Goal: Task Accomplishment & Management: Manage account settings

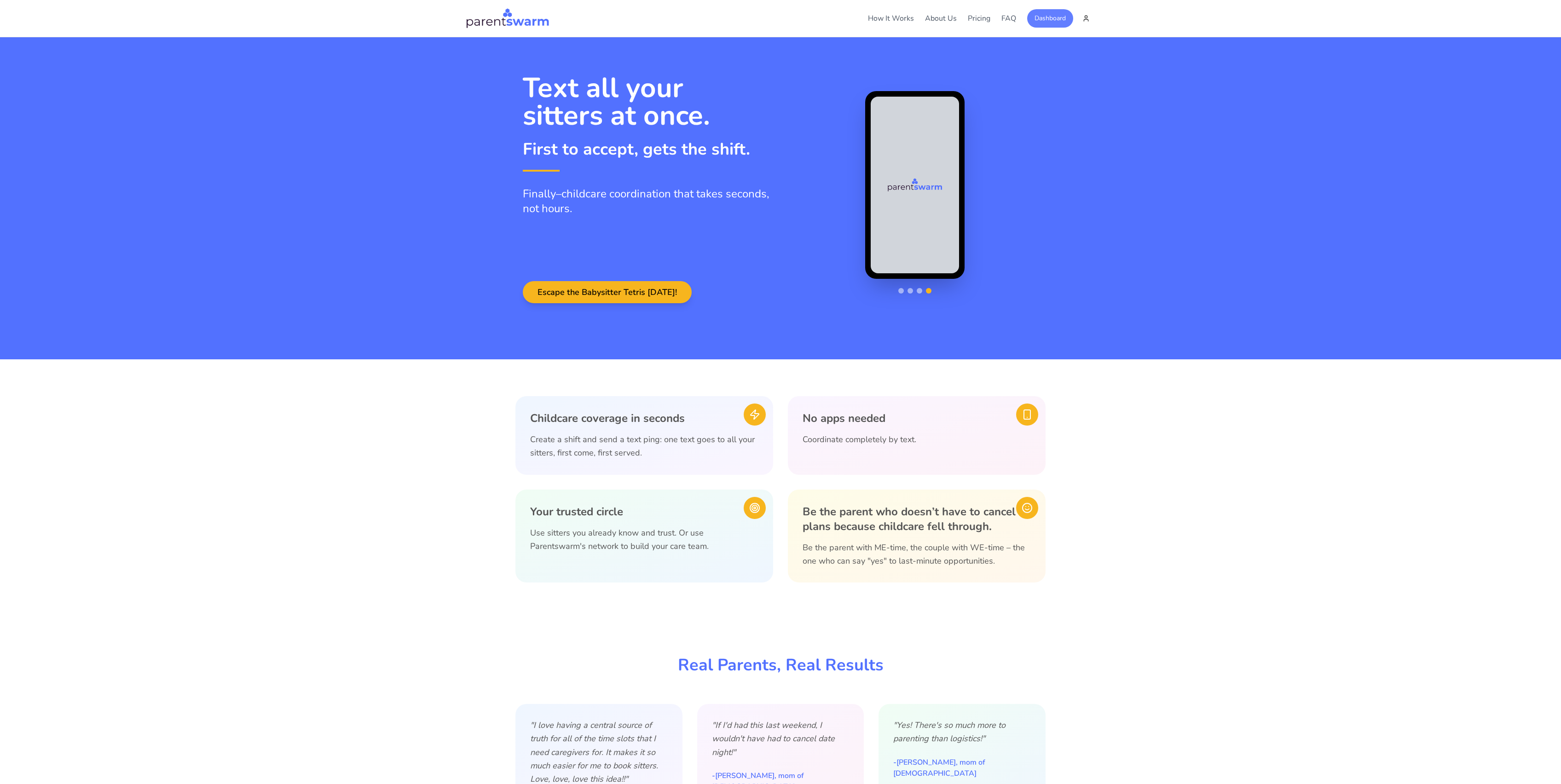
click at [1054, 22] on button "Dashboard" at bounding box center [1050, 18] width 46 height 19
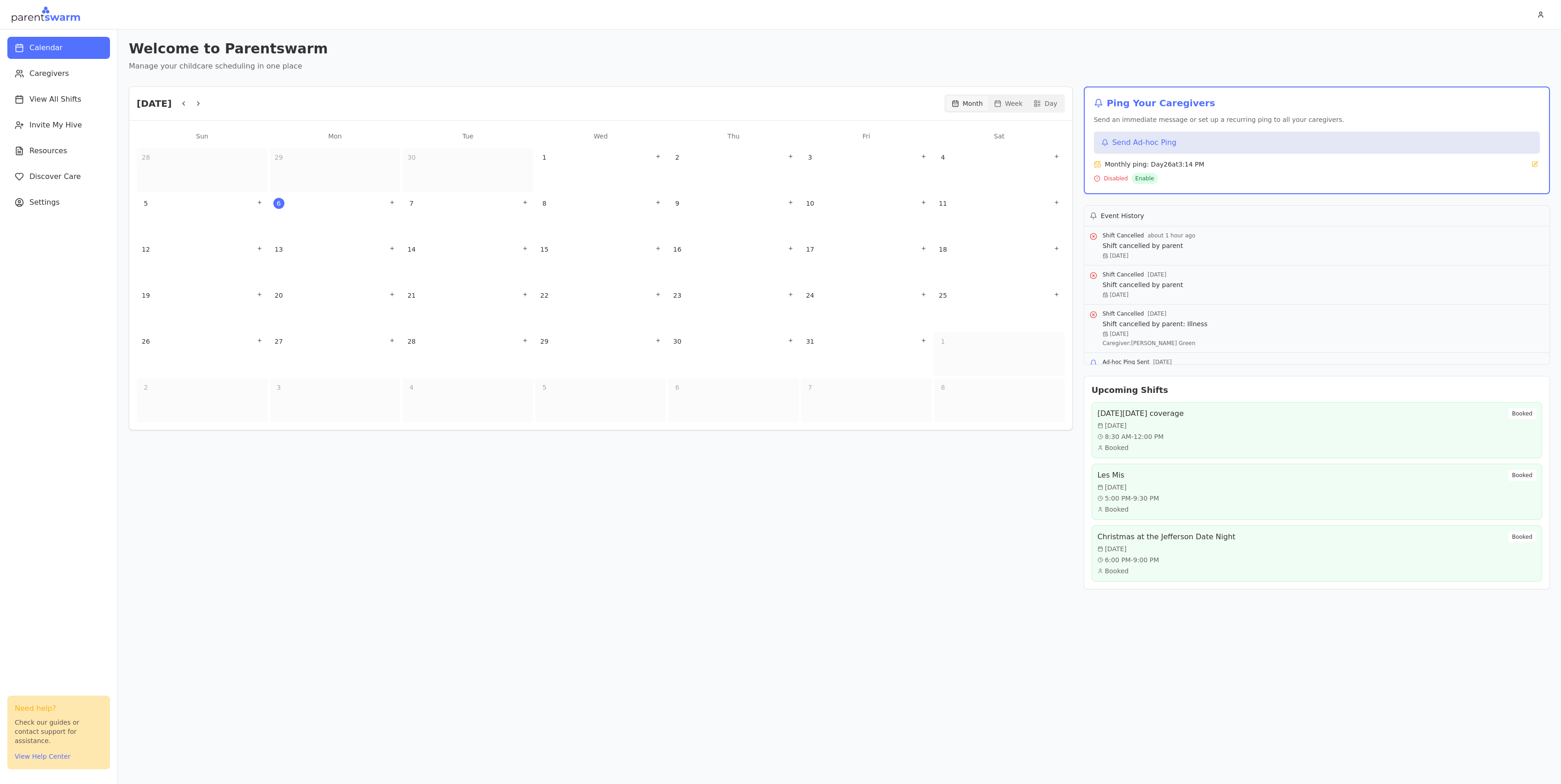
click at [82, 86] on nav "Calendar Caregivers View All Shifts Invite My Hive Resources Discover Care Sett…" at bounding box center [58, 125] width 118 height 191
click at [61, 75] on span "Caregivers" at bounding box center [49, 74] width 40 height 11
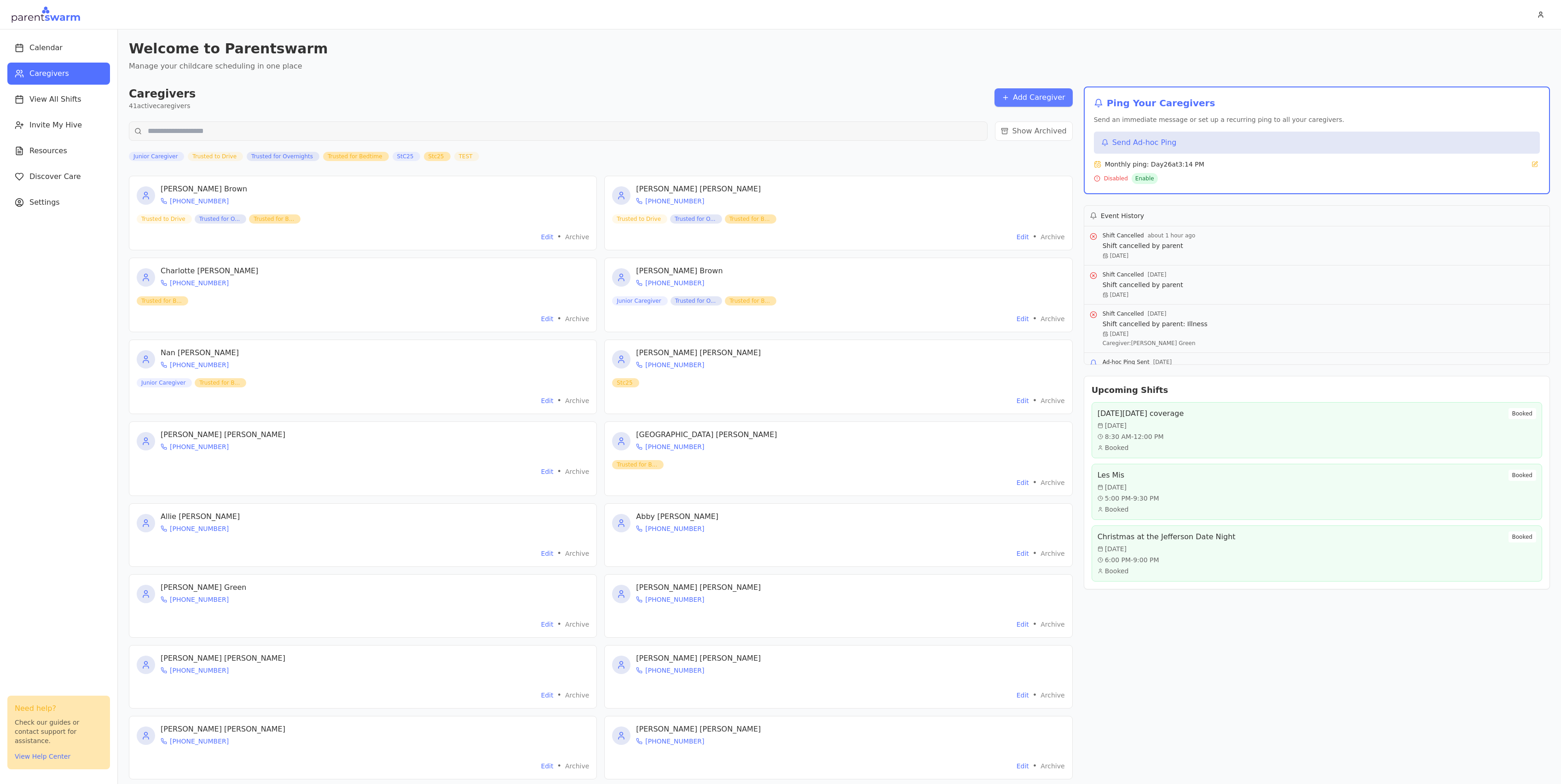
click at [1034, 105] on button "Add Caregiver" at bounding box center [1034, 97] width 78 height 19
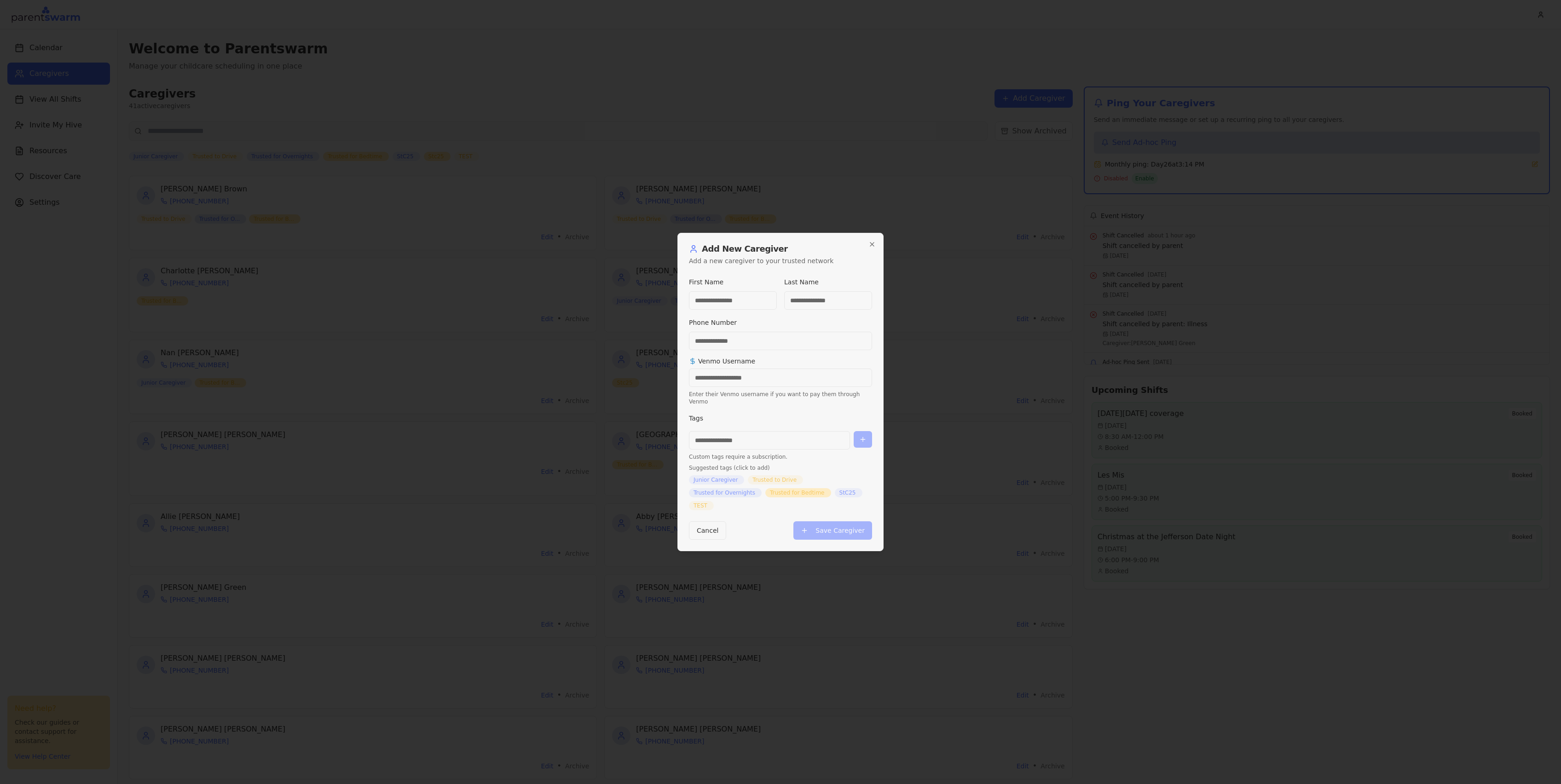
click at [769, 435] on input at bounding box center [769, 440] width 161 height 19
click at [870, 248] on icon "button" at bounding box center [872, 244] width 7 height 7
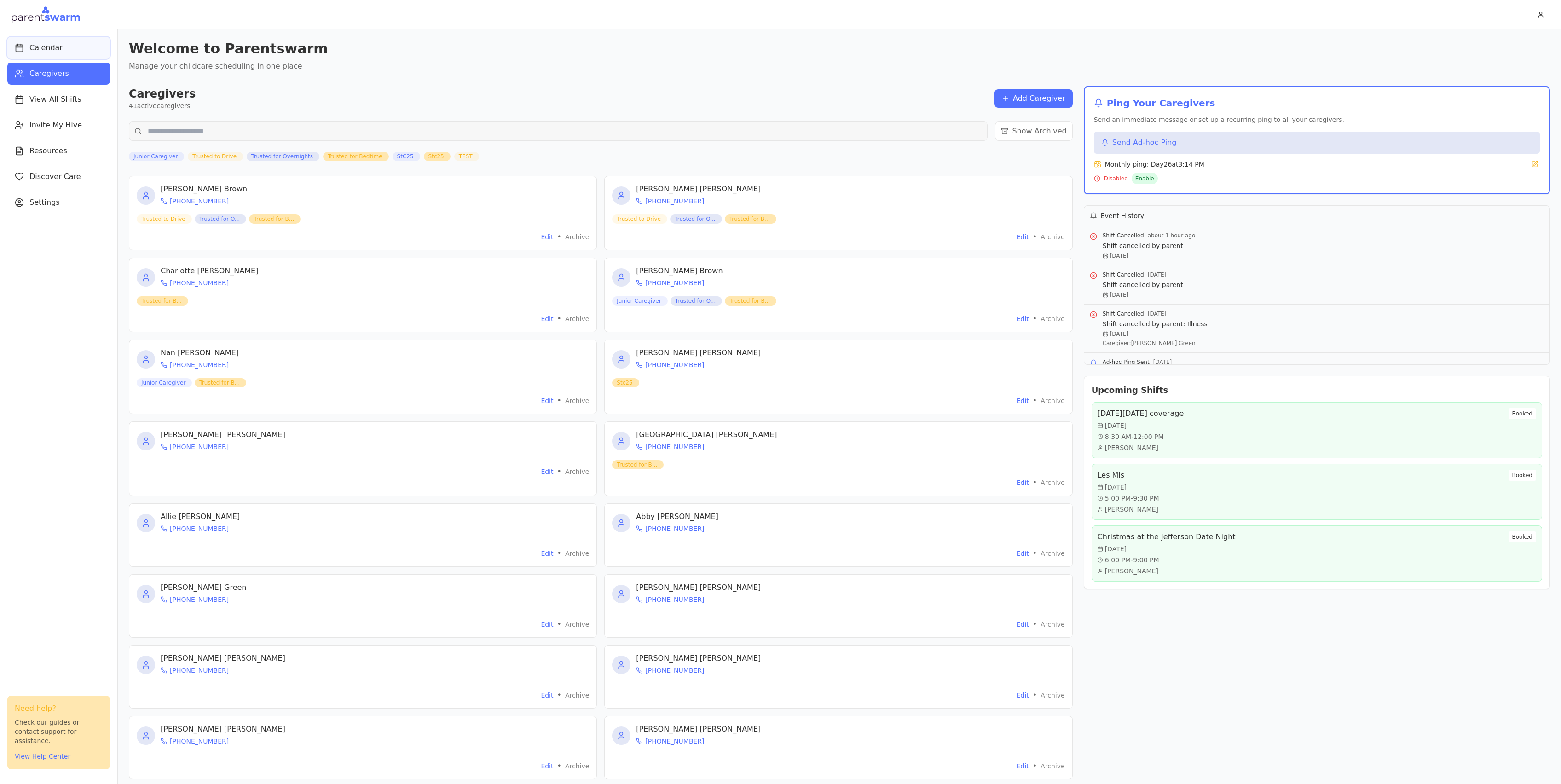
click at [45, 52] on span "Calendar" at bounding box center [46, 48] width 33 height 11
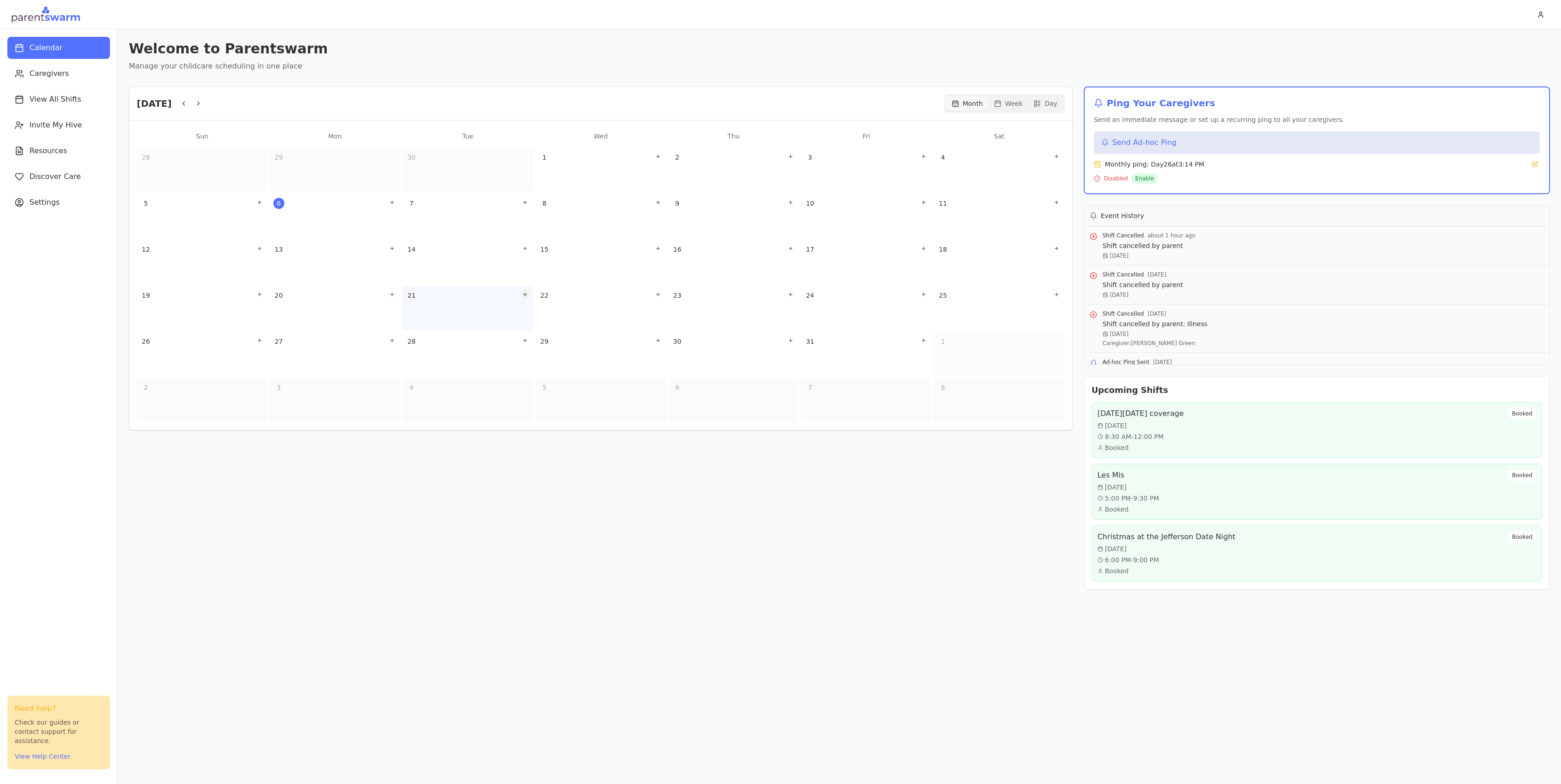
click at [527, 296] on icon "Add shift" at bounding box center [525, 295] width 5 height 5
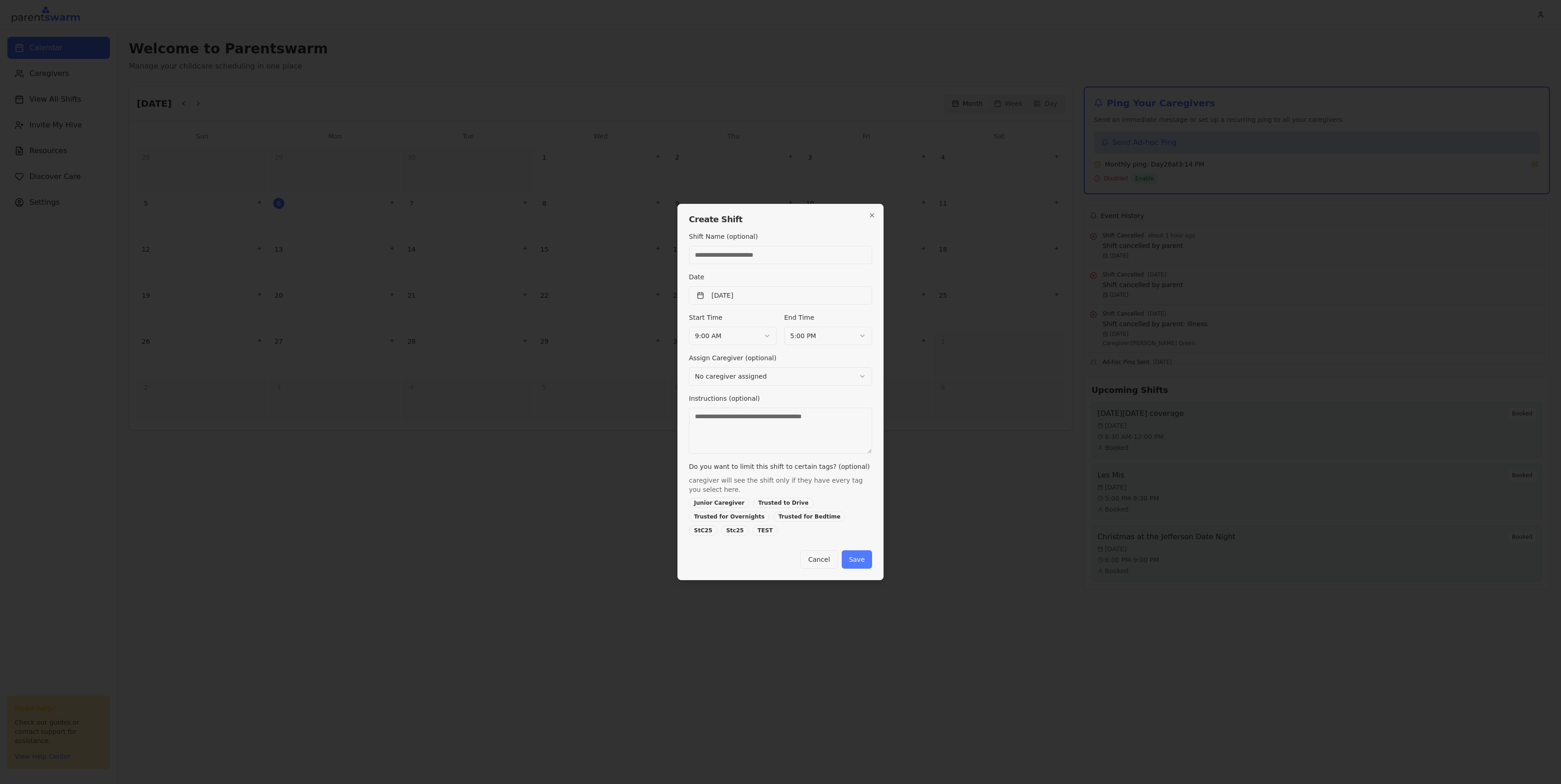
click at [798, 502] on div "Trusted to Drive" at bounding box center [783, 503] width 60 height 10
click at [803, 567] on button "Cancel" at bounding box center [819, 559] width 38 height 19
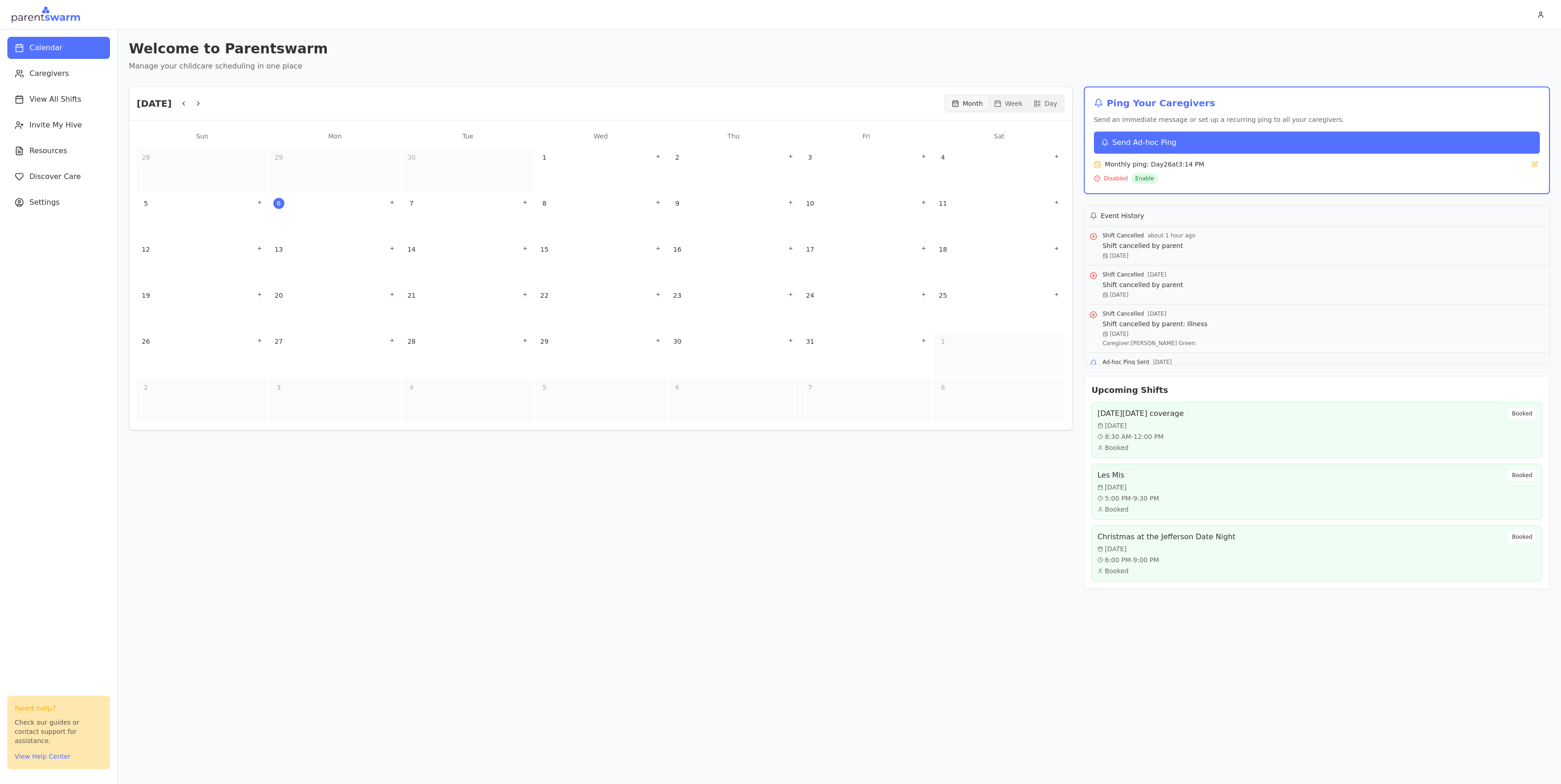
click at [1150, 148] on button "Send Ad-hoc Ping" at bounding box center [1317, 143] width 446 height 22
click at [1115, 135] on button "Send Ad-hoc Ping" at bounding box center [1317, 143] width 446 height 22
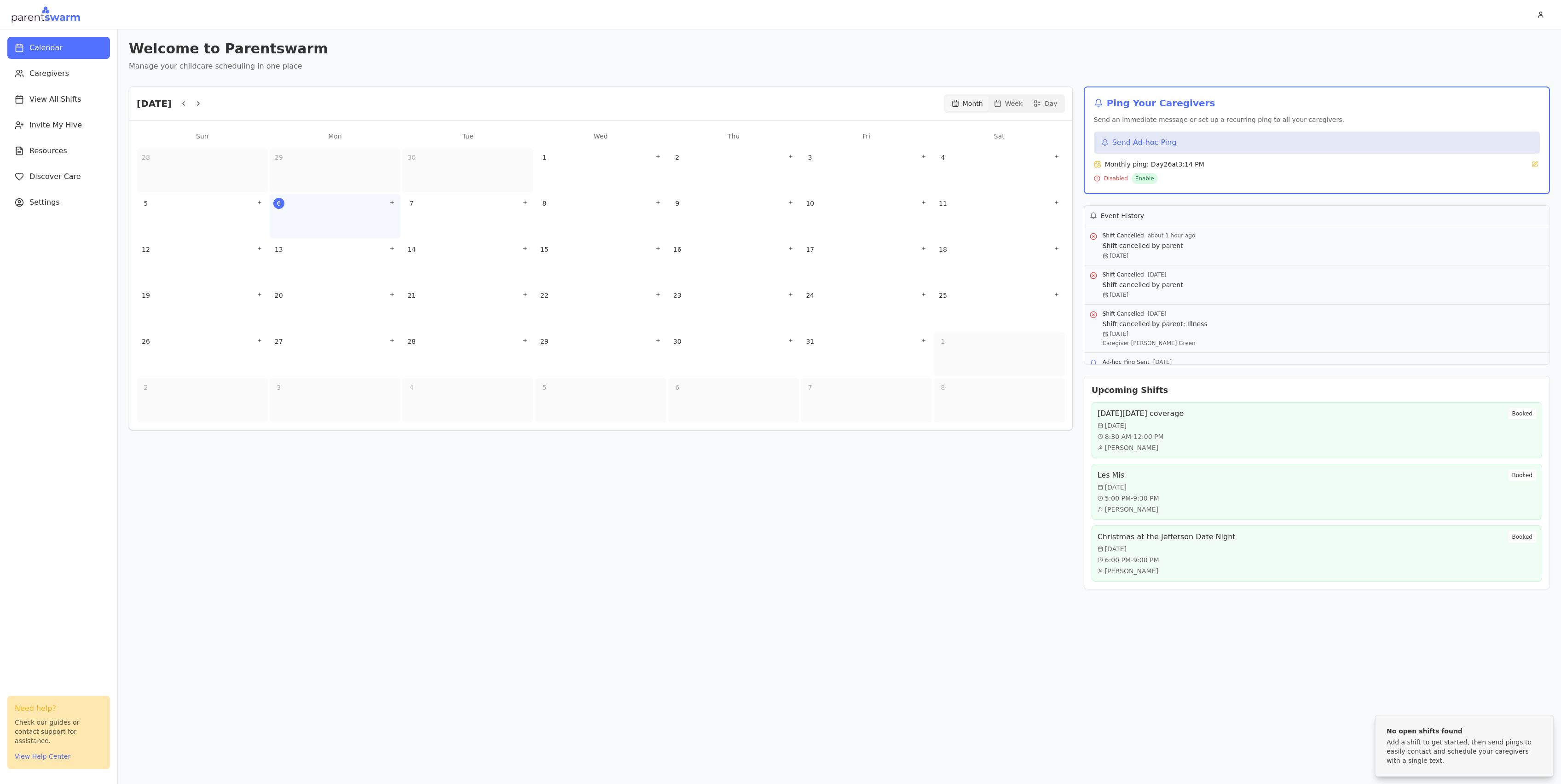
click at [375, 220] on div "6" at bounding box center [335, 216] width 131 height 44
click at [395, 203] on icon "Add shift" at bounding box center [392, 202] width 5 height 5
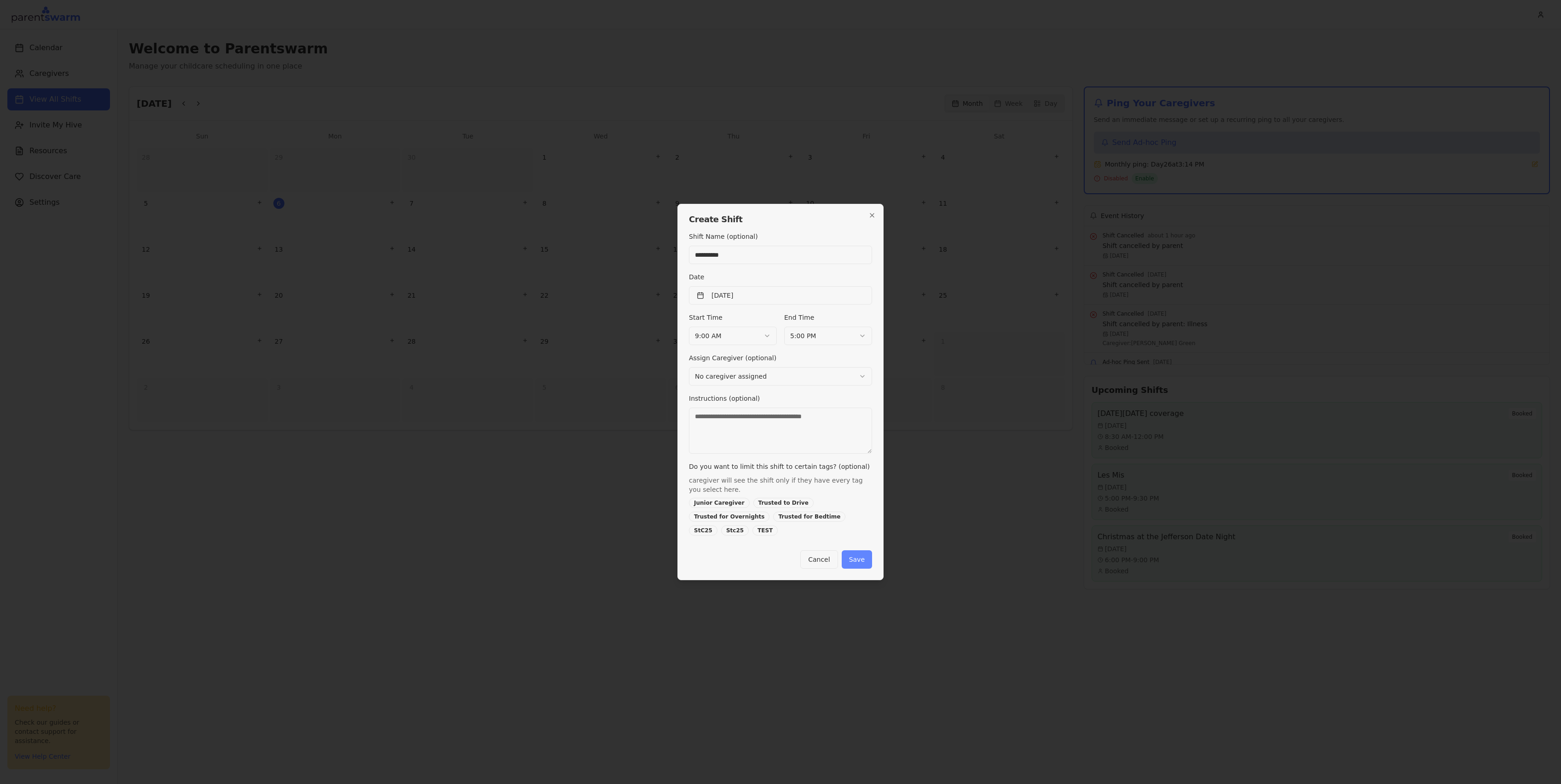
type input "**********"
click at [860, 557] on button "Save" at bounding box center [857, 559] width 31 height 19
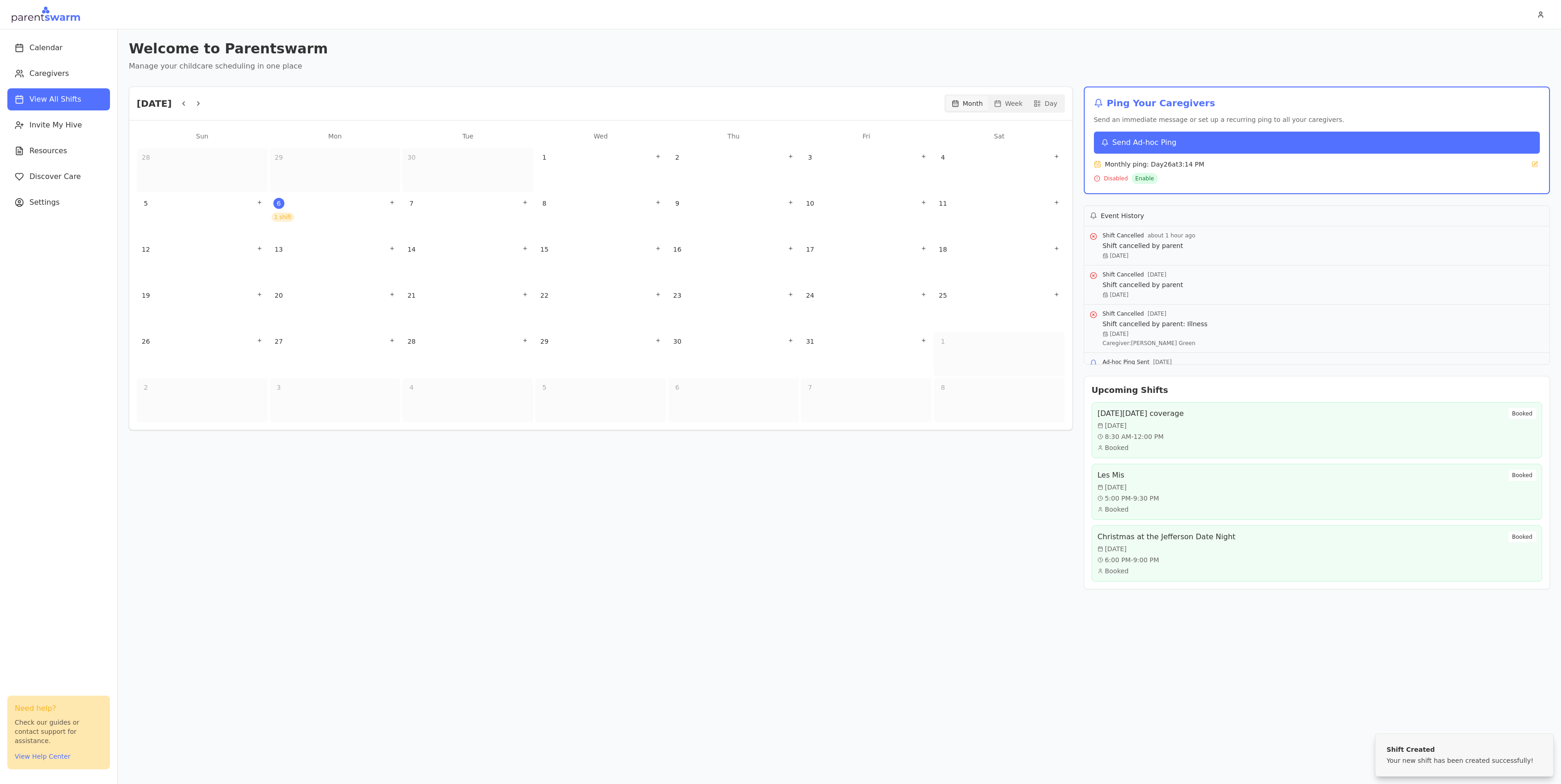
click at [1141, 143] on span "Send Ad-hoc Ping" at bounding box center [1145, 143] width 65 height 11
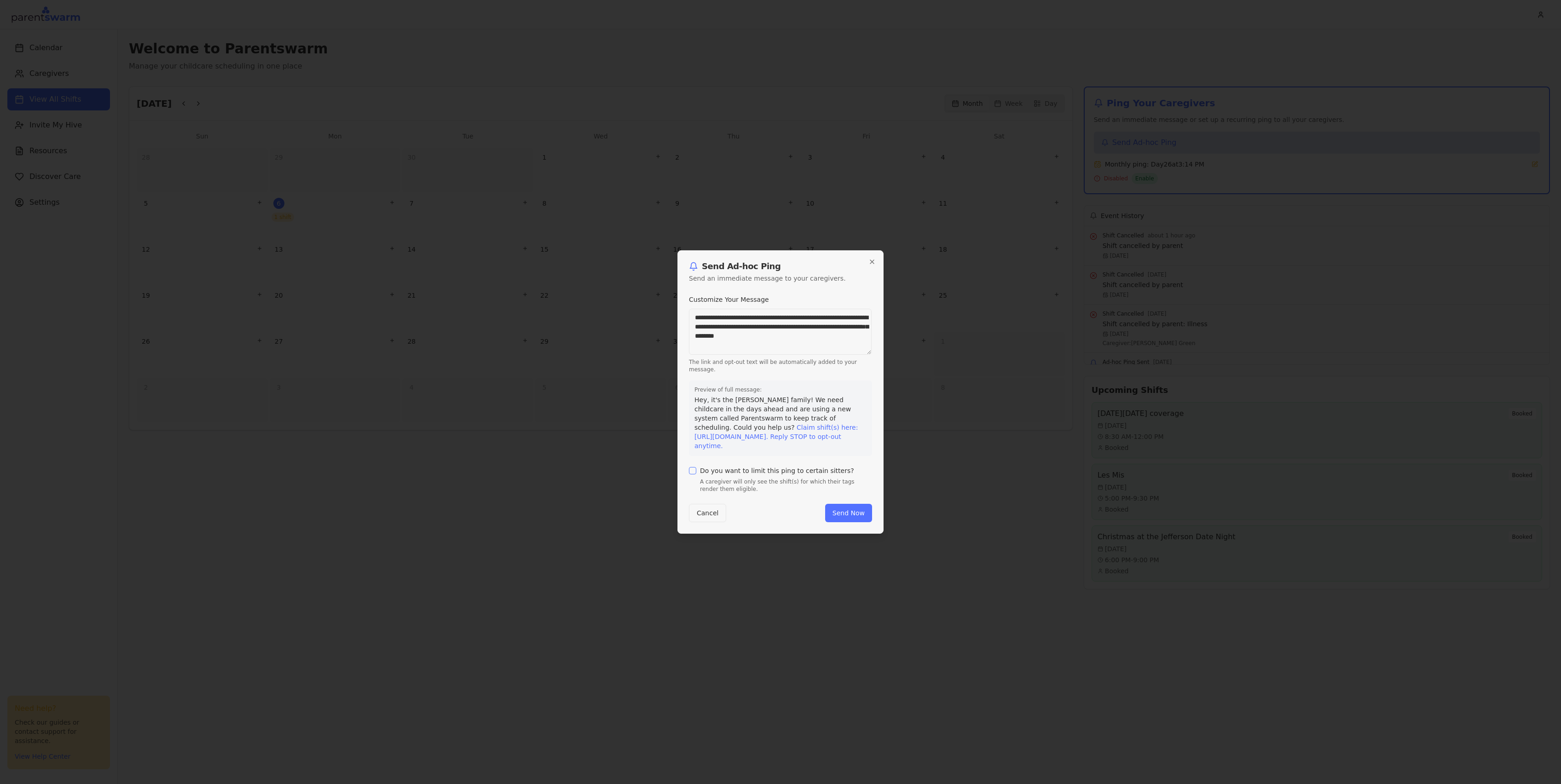
drag, startPoint x: 845, startPoint y: 347, endPoint x: 776, endPoint y: 315, distance: 76.1
click at [776, 316] on textarea "**********" at bounding box center [780, 331] width 182 height 46
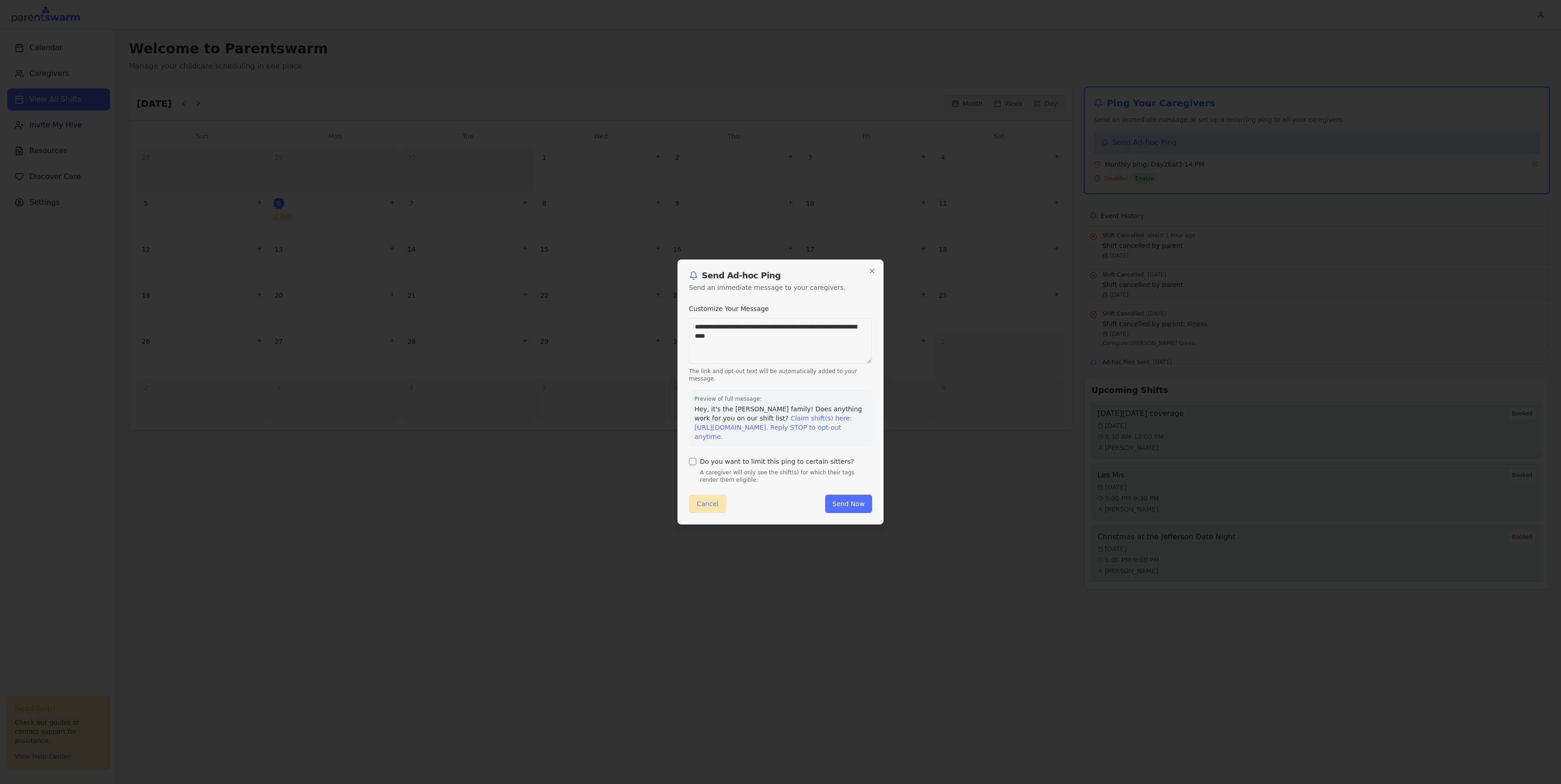
type textarea "**********"
click at [705, 512] on button "Cancel" at bounding box center [708, 504] width 38 height 19
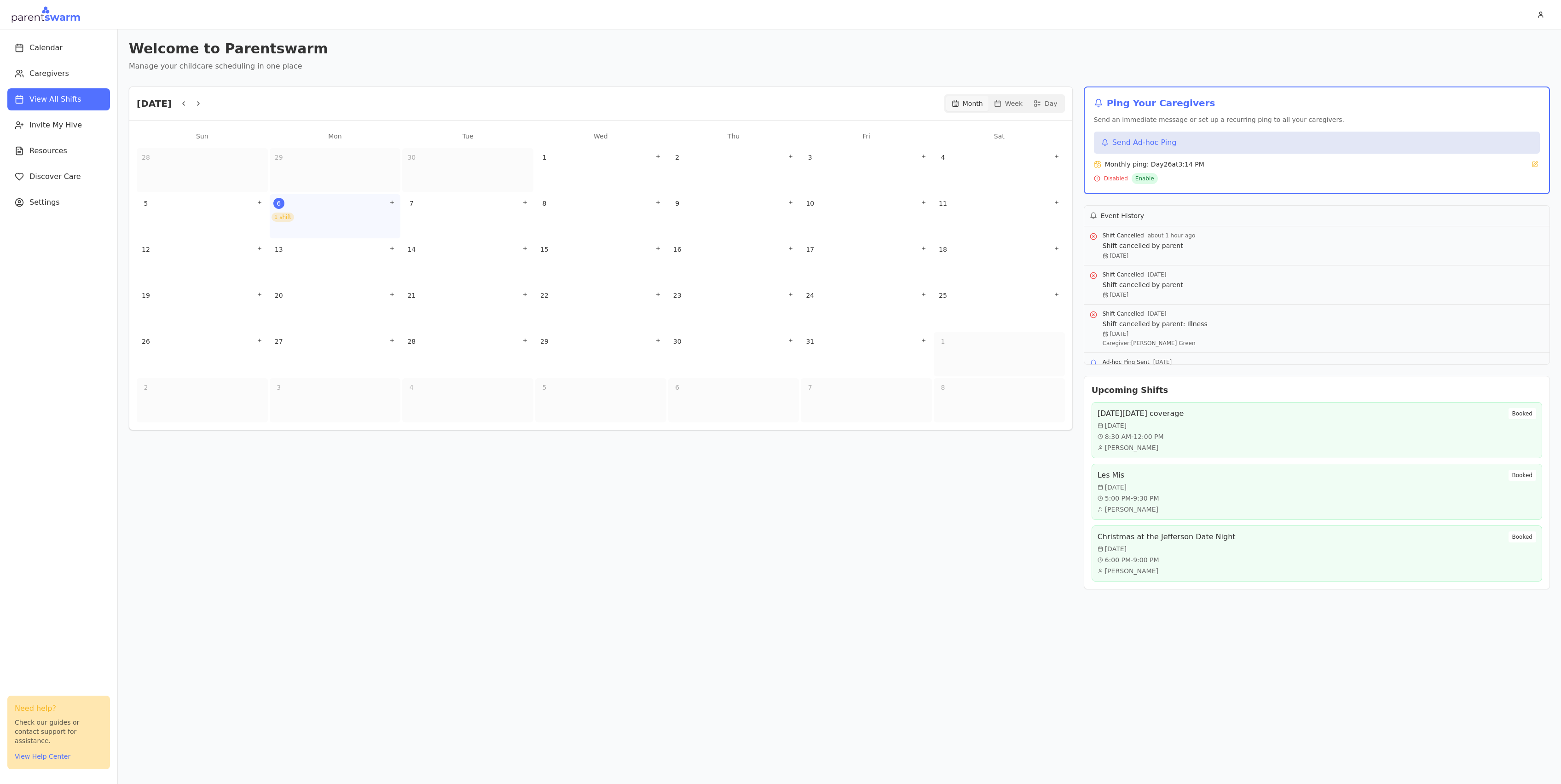
click at [288, 213] on div "1 shift" at bounding box center [282, 217] width 22 height 9
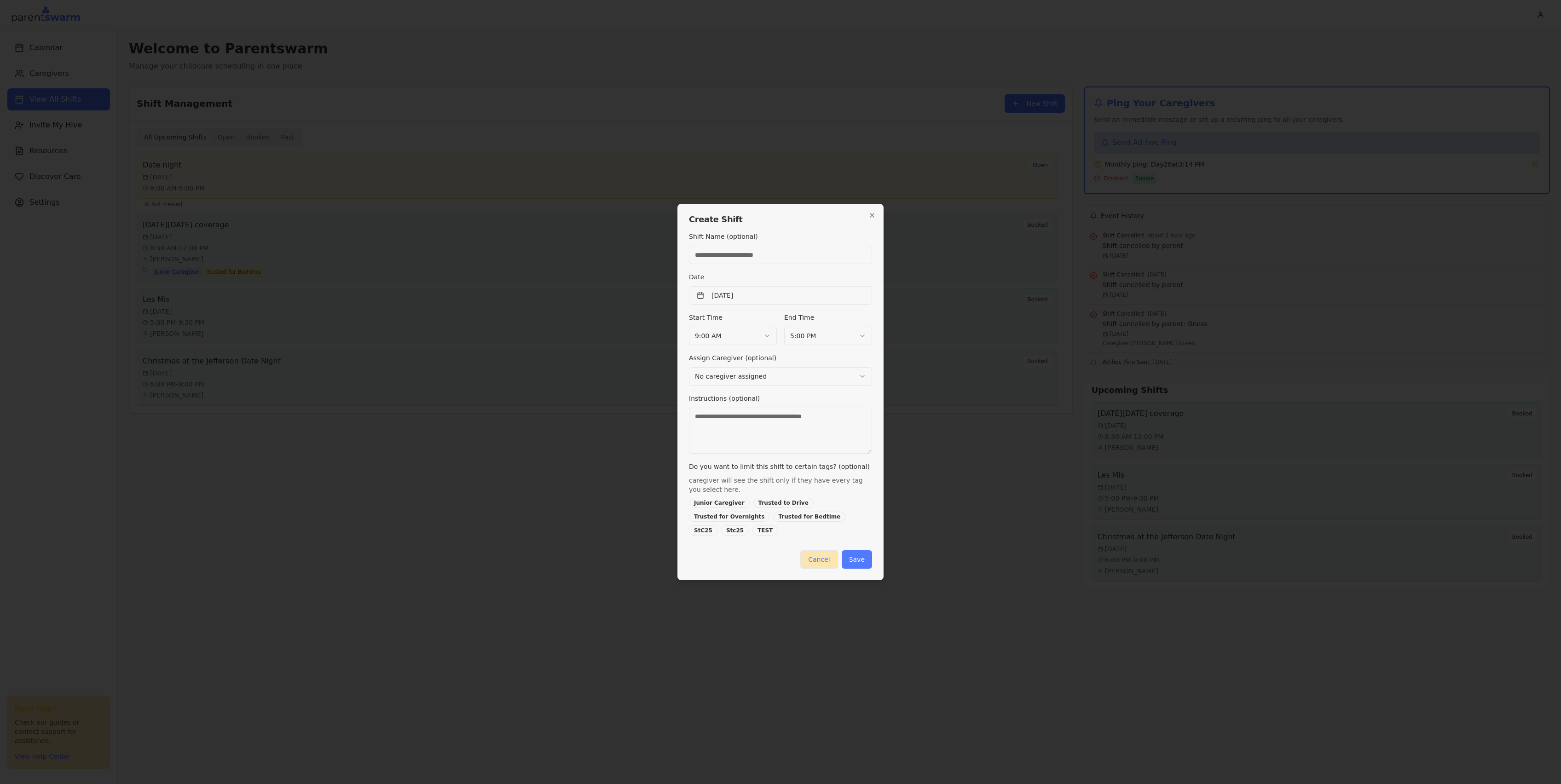
click at [830, 565] on button "Cancel" at bounding box center [819, 559] width 38 height 19
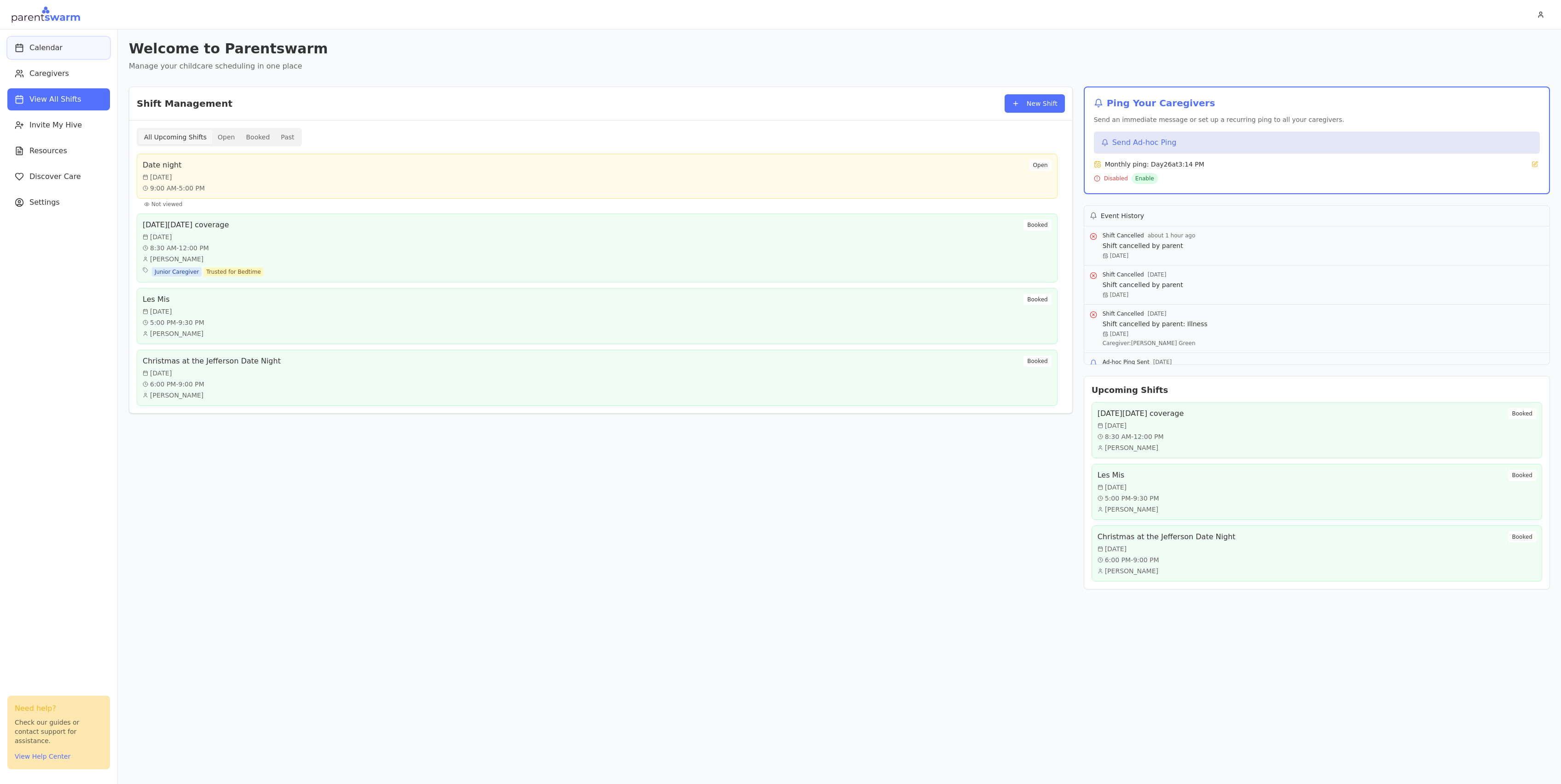
click at [54, 57] on button "Calendar" at bounding box center [58, 48] width 102 height 22
